Goal: Task Accomplishment & Management: Manage account settings

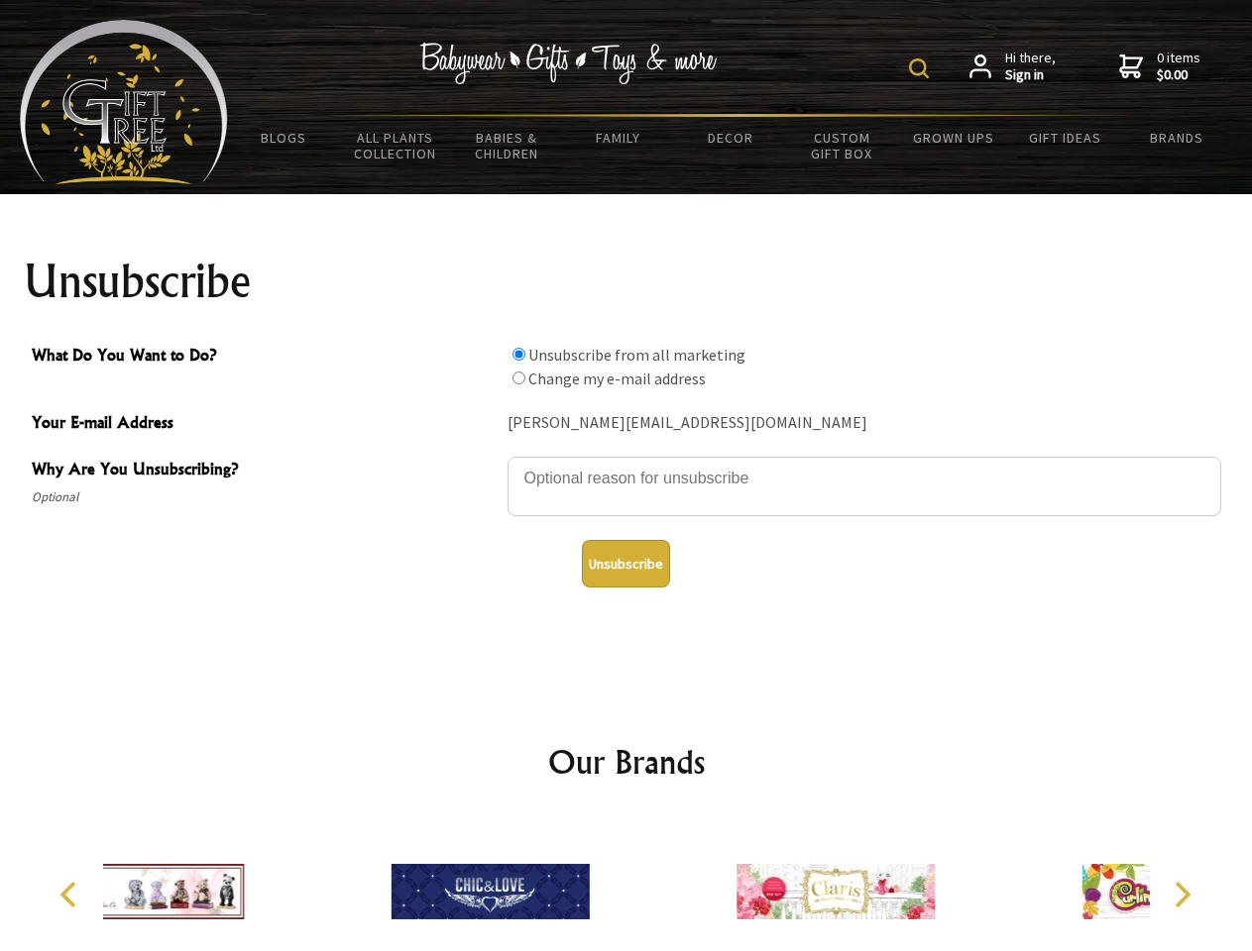
click at [922, 68] on img at bounding box center [919, 68] width 20 height 20
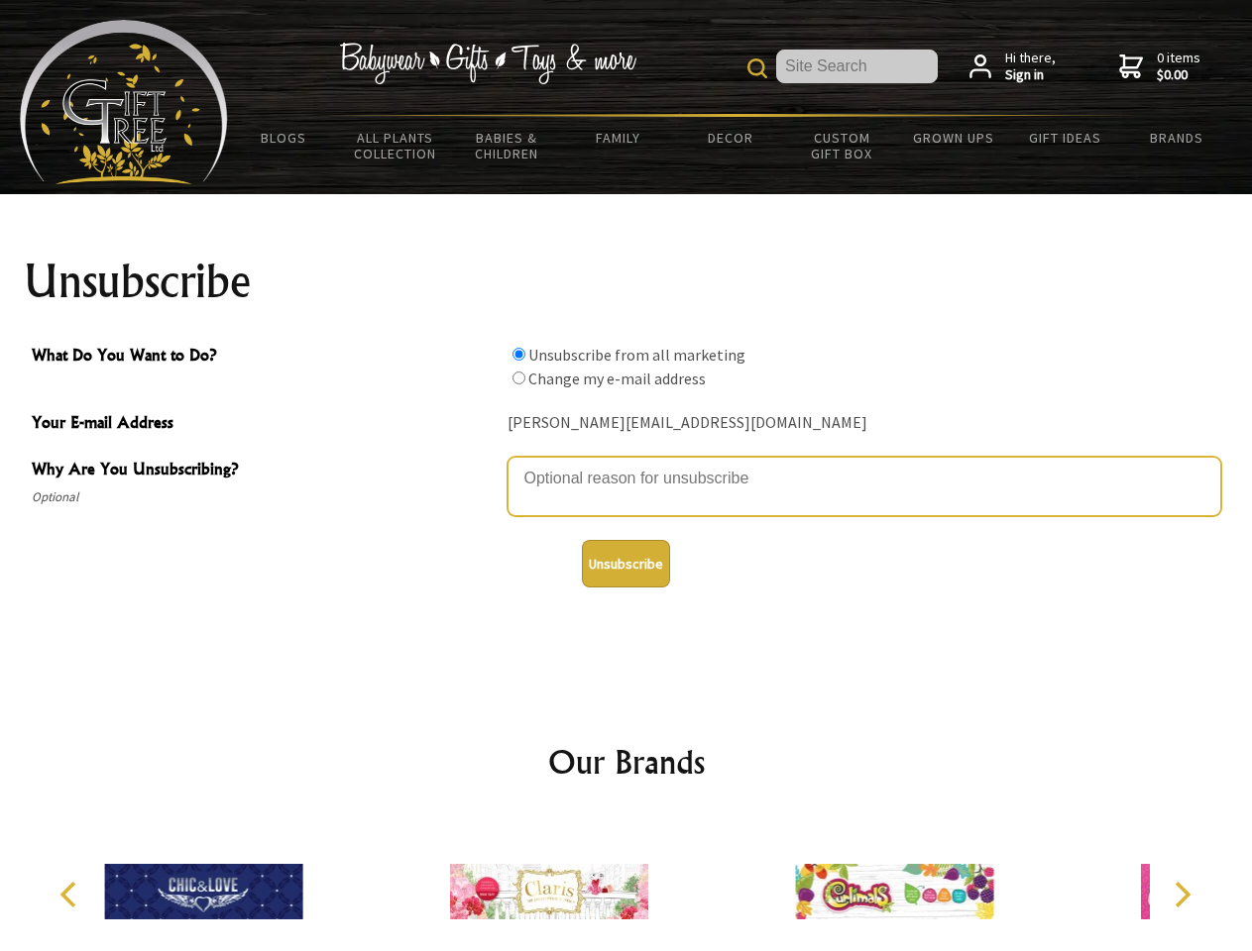
click at [626, 464] on textarea "Why Are You Unsubscribing?" at bounding box center [864, 486] width 714 height 59
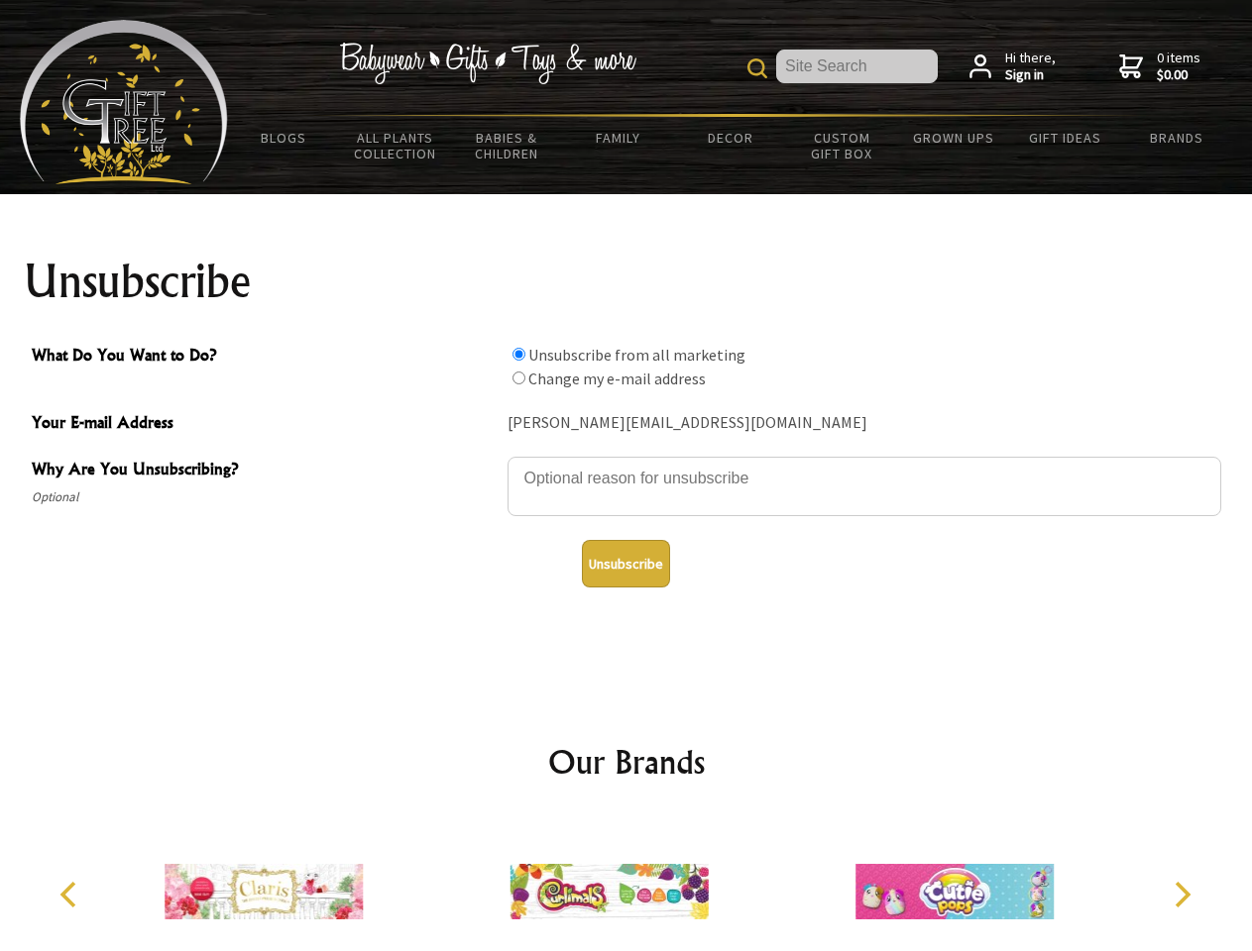
click at [518, 354] on input "What Do You Want to Do?" at bounding box center [518, 354] width 13 height 13
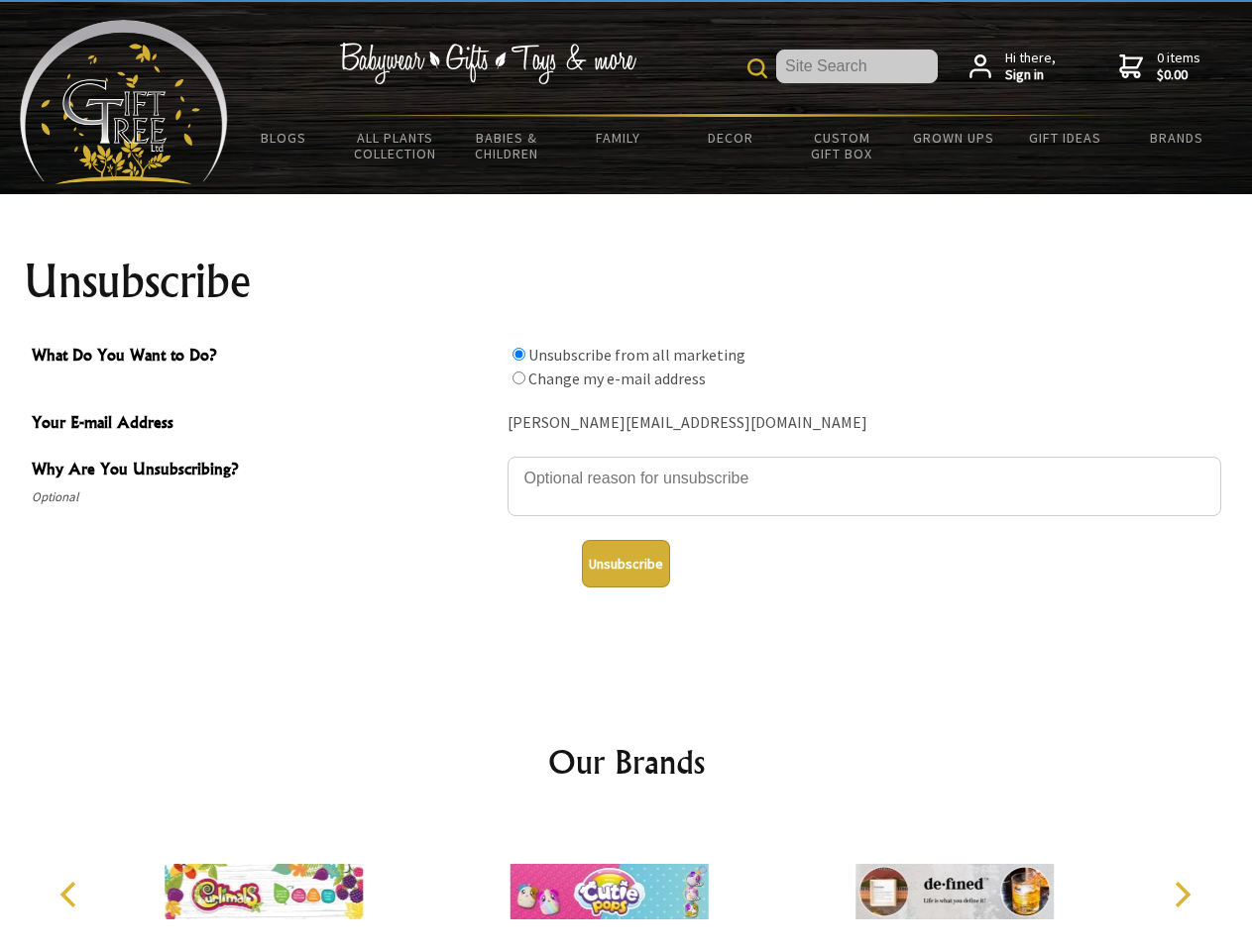
click at [518, 378] on input "What Do You Want to Do?" at bounding box center [518, 378] width 13 height 13
click at [625, 564] on button "Unsubscribe" at bounding box center [626, 564] width 88 height 48
click at [626, 884] on div at bounding box center [608, 895] width 345 height 155
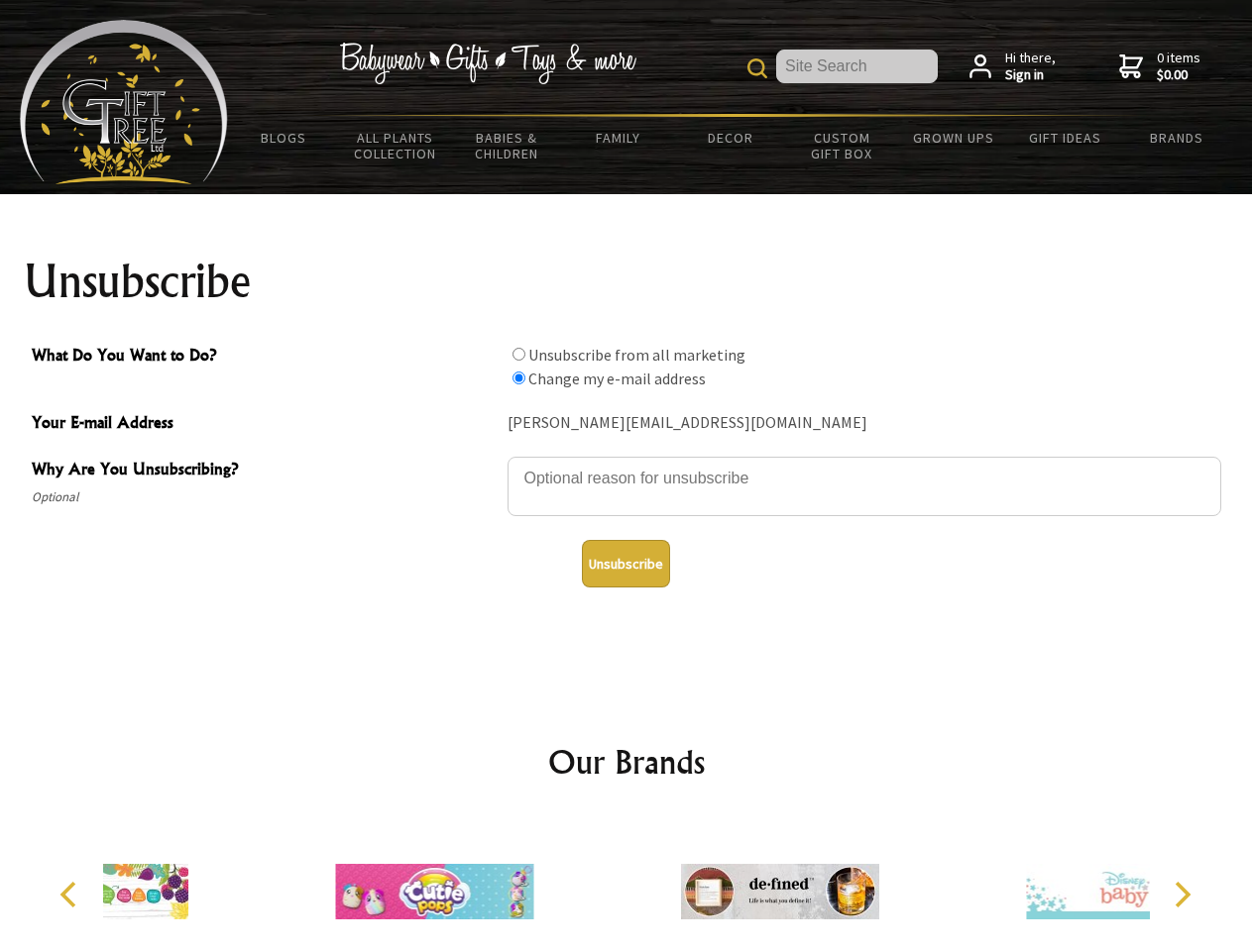
radio input "true"
click at [71, 895] on icon "Previous" at bounding box center [70, 895] width 26 height 26
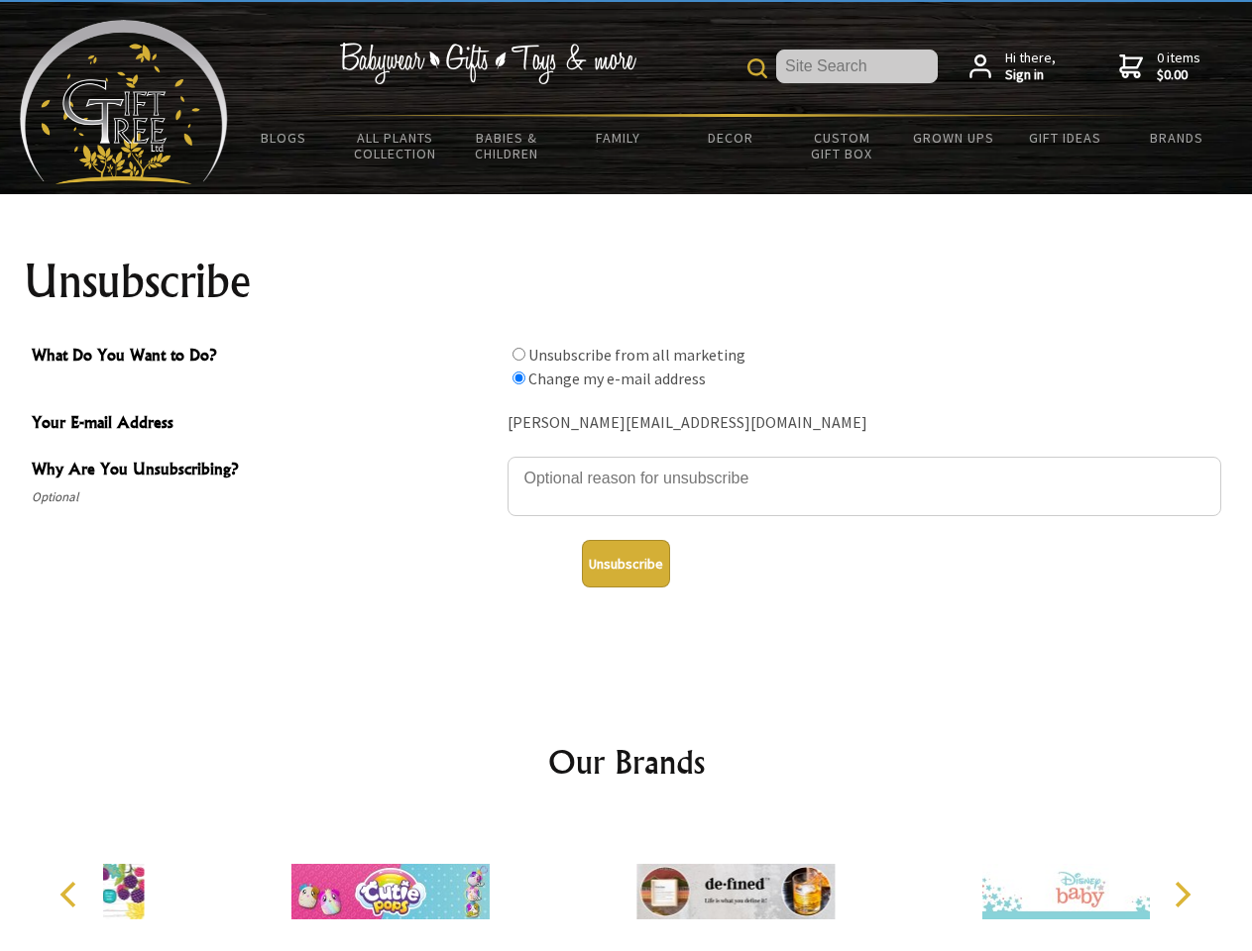
click at [1181, 895] on icon "Next" at bounding box center [1180, 895] width 26 height 26
